Goal: Task Accomplishment & Management: Use online tool/utility

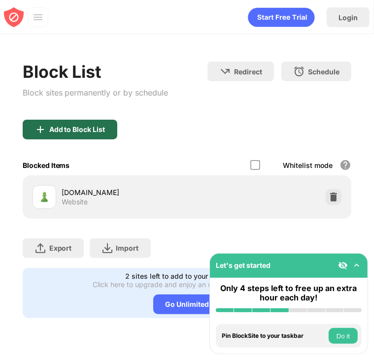
click at [94, 122] on div "Add to Block List" at bounding box center [70, 130] width 95 height 20
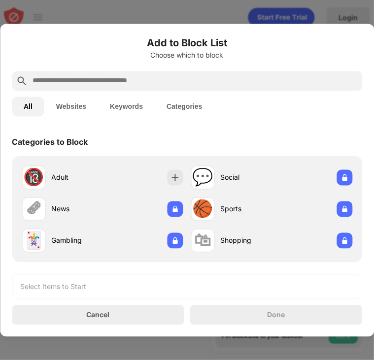
click at [108, 86] on input "text" at bounding box center [195, 81] width 326 height 12
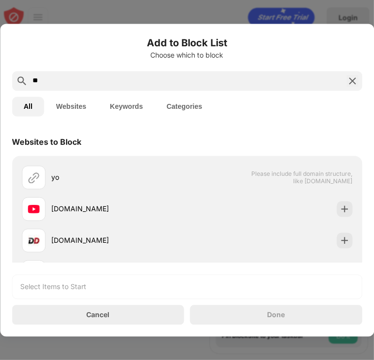
type input "**"
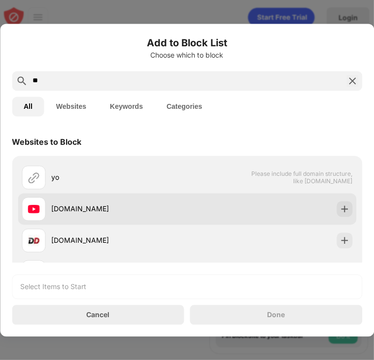
click at [107, 206] on div "youtube.com" at bounding box center [119, 209] width 136 height 10
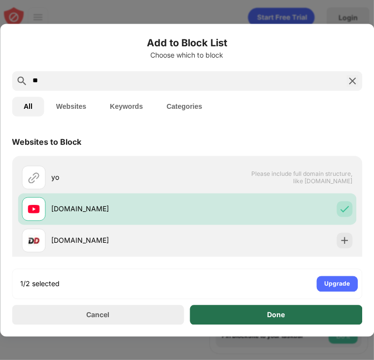
click at [264, 317] on div "Done" at bounding box center [276, 315] width 172 height 20
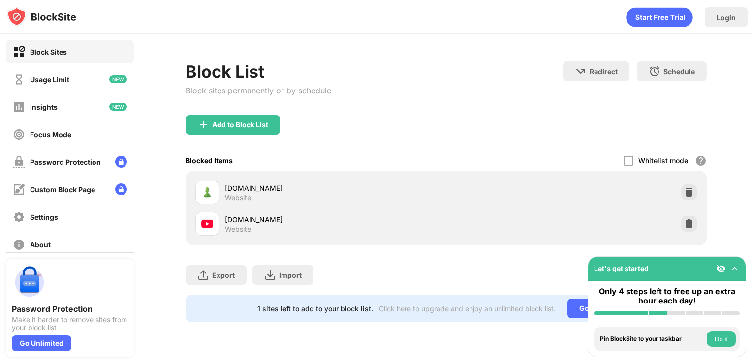
click at [689, 231] on div "youtube.com Website" at bounding box center [447, 224] width 510 height 32
click at [689, 226] on img at bounding box center [689, 224] width 10 height 10
